Goal: Task Accomplishment & Management: Manage account settings

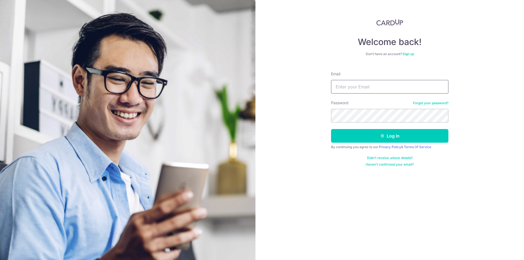
click at [345, 88] on input "Email" at bounding box center [389, 87] width 117 height 14
type input "sohszewei@gmail.com"
click at [389, 139] on button "Log in" at bounding box center [389, 136] width 117 height 14
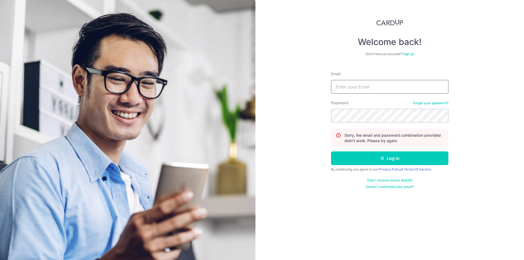
click at [393, 83] on input "Email" at bounding box center [389, 87] width 117 height 14
type input "[EMAIL_ADDRESS][DOMAIN_NAME]"
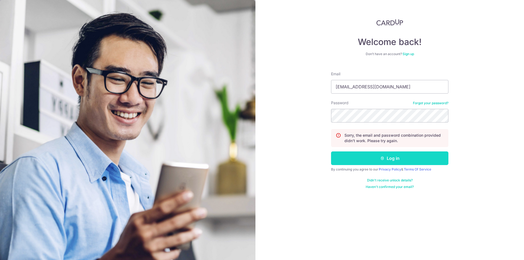
click at [382, 155] on button "Log in" at bounding box center [389, 158] width 117 height 14
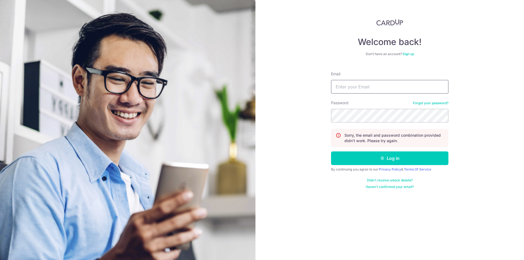
click at [378, 87] on input "Email" at bounding box center [389, 87] width 117 height 14
type input "[EMAIL_ADDRESS][DOMAIN_NAME]"
click at [331, 151] on button "Log in" at bounding box center [389, 158] width 117 height 14
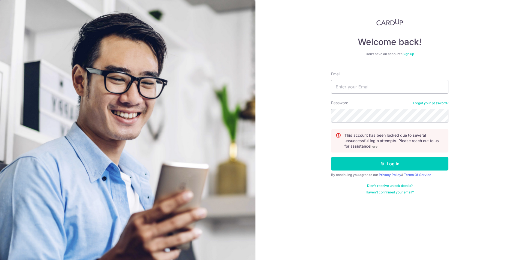
click at [372, 147] on u "here" at bounding box center [373, 146] width 7 height 4
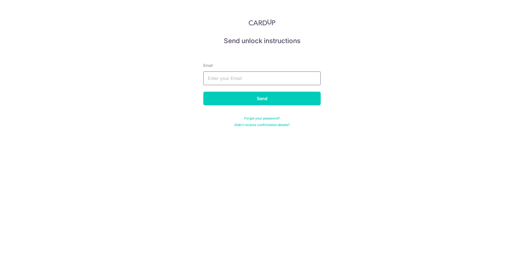
click at [303, 78] on input "text" at bounding box center [261, 78] width 117 height 14
type input "[EMAIL_ADDRESS][DOMAIN_NAME]"
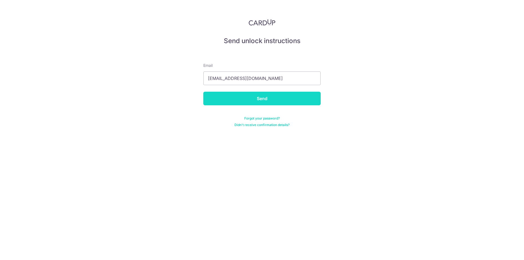
click at [268, 102] on input "Send" at bounding box center [261, 99] width 117 height 14
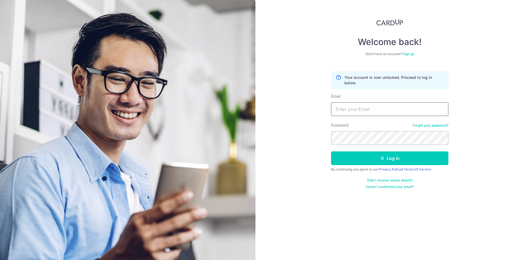
click at [336, 108] on input "Email" at bounding box center [389, 109] width 117 height 14
drag, startPoint x: 524, startPoint y: 157, endPoint x: 501, endPoint y: 151, distance: 23.4
click at [524, 157] on div "Welcome back! Don’t have an account? Sign up Your account is now unlocked. Proc…" at bounding box center [389, 130] width 269 height 260
click at [438, 125] on link "Forgot your password?" at bounding box center [430, 125] width 35 height 4
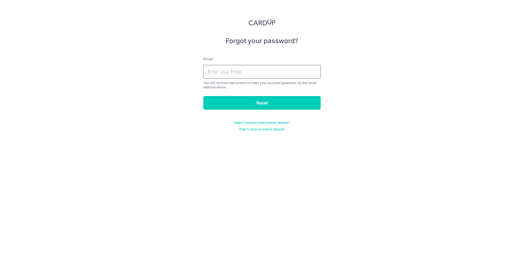
click at [242, 72] on input "text" at bounding box center [261, 72] width 117 height 14
type input "sohszewei@gmail.com"
click at [264, 106] on input "Reset" at bounding box center [261, 103] width 117 height 14
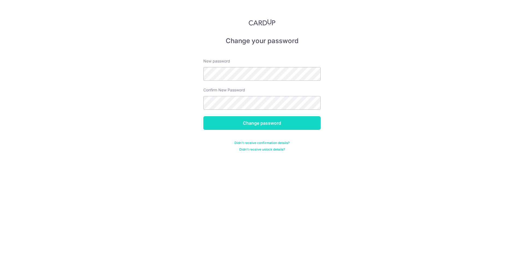
click at [274, 124] on input "Change password" at bounding box center [261, 123] width 117 height 14
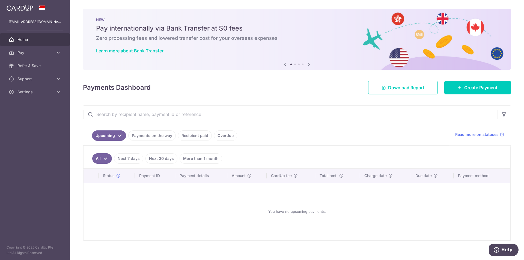
click at [190, 136] on link "Recipient paid" at bounding box center [195, 135] width 34 height 10
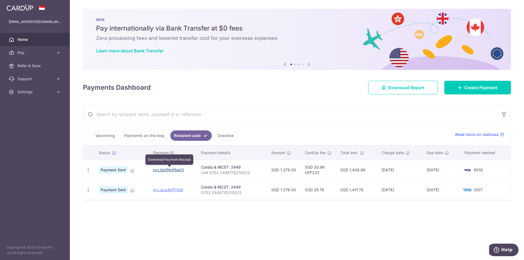
click at [166, 170] on link "txn_9e5f4df9a03" at bounding box center [168, 170] width 31 height 5
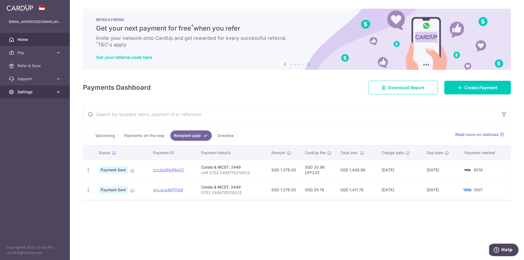
click at [32, 93] on span "Settings" at bounding box center [35, 91] width 36 height 5
click at [25, 116] on span "Logout" at bounding box center [35, 117] width 36 height 5
